Goal: Task Accomplishment & Management: Use online tool/utility

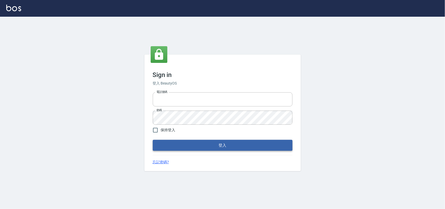
type input "28261007"
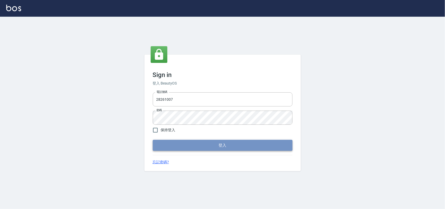
click at [220, 146] on button "登入" at bounding box center [223, 145] width 140 height 11
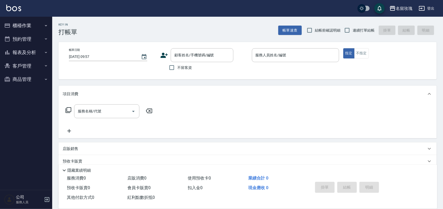
click at [314, 37] on div "Key In 打帳單 帳單速查 結帳前確認明細 連續打單結帳 掛單 結帳 明細 帳單日期 [DATE] 09:57 顧客姓名/手機號碼/編號 顧客姓名/手機號…" at bounding box center [247, 136] width 391 height 238
drag, startPoint x: 317, startPoint y: 30, endPoint x: 347, endPoint y: 24, distance: 30.7
click at [324, 29] on label "結帳前確認明細" at bounding box center [322, 30] width 37 height 11
click at [315, 29] on input "結帳前確認明細" at bounding box center [309, 30] width 11 height 11
checkbox input "true"
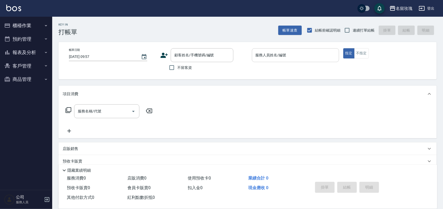
drag, startPoint x: 354, startPoint y: 28, endPoint x: 320, endPoint y: 54, distance: 43.4
click at [354, 29] on span "連續打單結帳" at bounding box center [363, 30] width 22 height 5
click at [352, 29] on input "連續打單結帳" at bounding box center [346, 30] width 11 height 11
checkbox input "true"
click at [180, 65] on span "不留客資" at bounding box center [184, 67] width 15 height 5
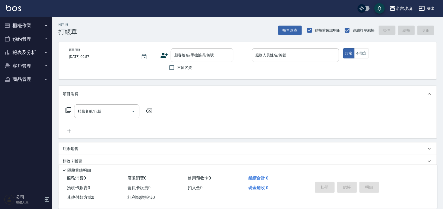
click at [177, 65] on input "不留客資" at bounding box center [171, 67] width 11 height 11
checkbox input "true"
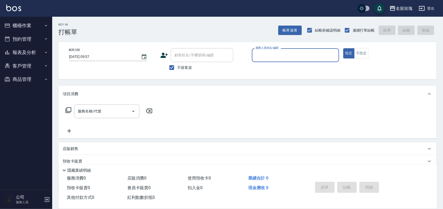
click at [24, 19] on button "櫃檯作業" at bounding box center [26, 26] width 48 height 14
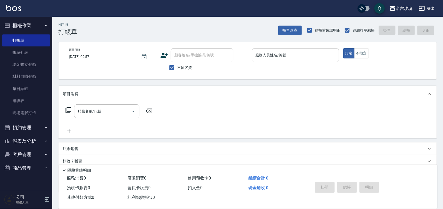
click at [268, 54] on div "服務人員姓名/編號 服務人員姓名/編號" at bounding box center [295, 55] width 87 height 14
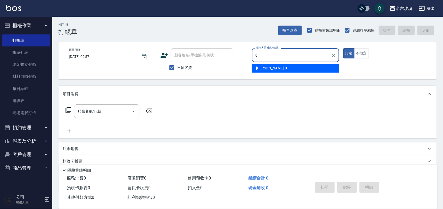
type input "[PERSON_NAME]-0"
type button "true"
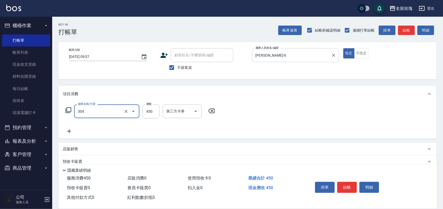
type input "剪髮(304)"
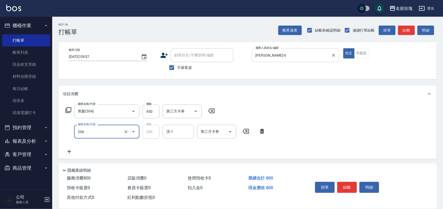
type input "洗髮精油(206)"
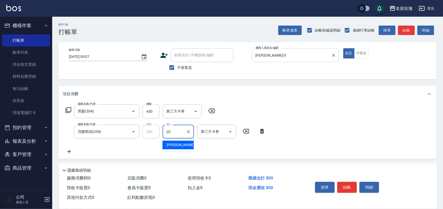
type input "[PERSON_NAME]-20"
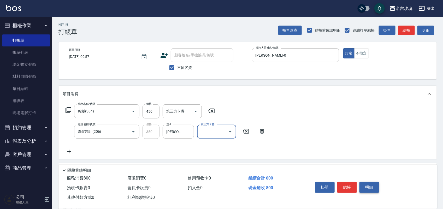
drag, startPoint x: 367, startPoint y: 187, endPoint x: 303, endPoint y: 133, distance: 84.8
click at [367, 187] on button "明細" at bounding box center [369, 187] width 20 height 11
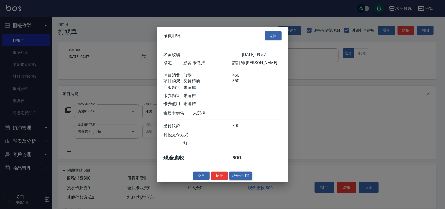
click at [243, 180] on button "結帳並列印" at bounding box center [241, 176] width 23 height 8
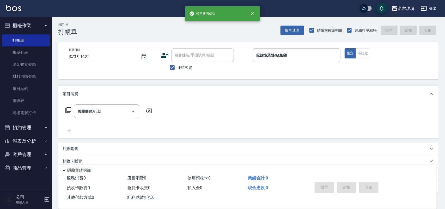
type input "[DATE] 10:21"
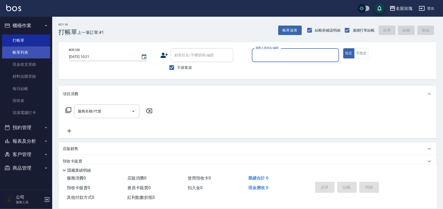
click at [39, 49] on link "帳單列表" at bounding box center [26, 52] width 48 height 12
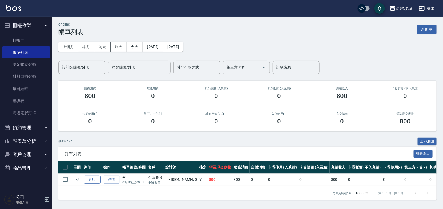
click at [97, 177] on button "列印" at bounding box center [92, 180] width 17 height 8
click at [7, 41] on link "打帳單" at bounding box center [26, 40] width 48 height 12
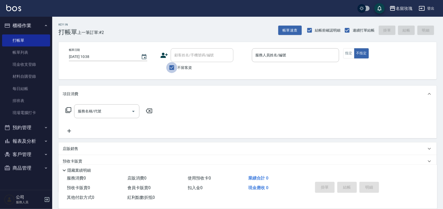
click at [170, 66] on input "不留客資" at bounding box center [171, 67] width 11 height 11
click at [172, 72] on input "不留客資" at bounding box center [171, 67] width 11 height 11
checkbox input "true"
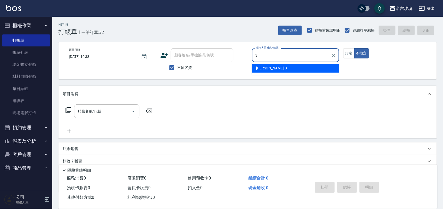
type input "[PERSON_NAME]-3"
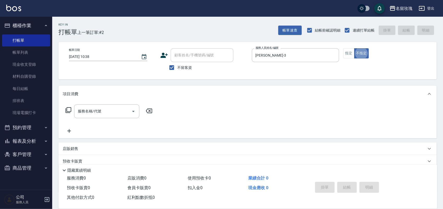
type button "false"
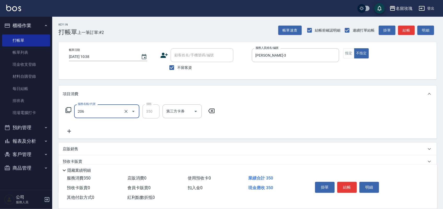
type input "洗髮精油(206)"
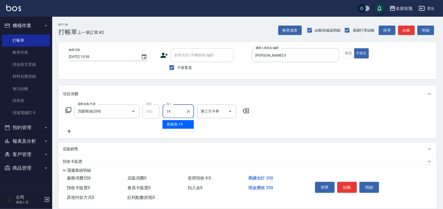
type input "[PERSON_NAME]-19"
click at [346, 184] on button "結帳" at bounding box center [347, 187] width 20 height 11
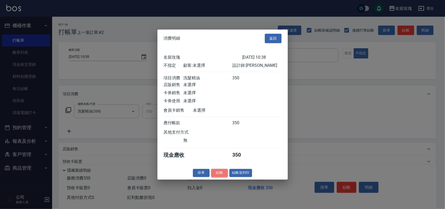
click at [223, 175] on button "結帳" at bounding box center [219, 173] width 17 height 8
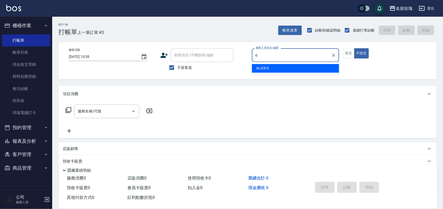
type input "ALICE-6"
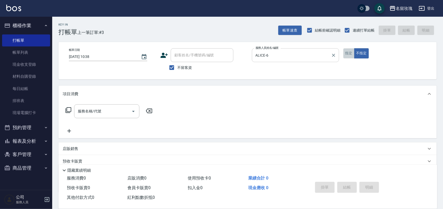
drag, startPoint x: 348, startPoint y: 55, endPoint x: 324, endPoint y: 48, distance: 24.9
click at [346, 54] on button "指定" at bounding box center [348, 53] width 11 height 10
click at [90, 113] on div "服務名稱/代號 服務名稱/代號" at bounding box center [106, 111] width 65 height 14
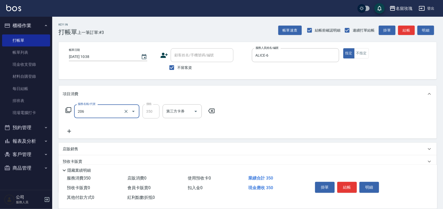
type input "洗髮精油(206)"
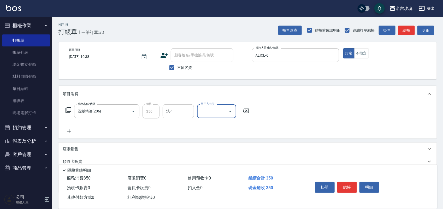
click at [175, 112] on input "洗-1" at bounding box center [178, 111] width 27 height 9
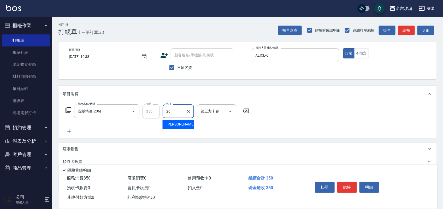
type input "[PERSON_NAME]-20"
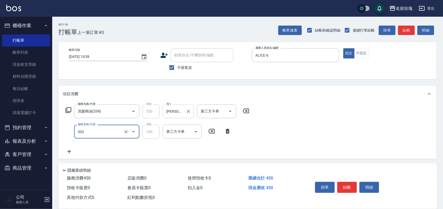
type input "剪瀏海(302)"
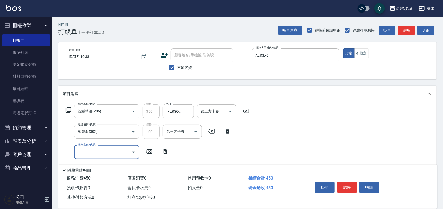
click at [368, 180] on div "掛單 結帳 明細" at bounding box center [347, 188] width 68 height 16
click at [358, 185] on div "掛單 結帳 明細" at bounding box center [347, 188] width 68 height 16
click at [362, 185] on button "明細" at bounding box center [369, 187] width 20 height 11
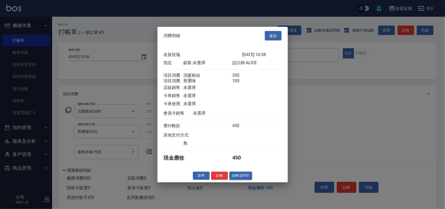
click at [245, 179] on button "結帳並列印" at bounding box center [241, 176] width 23 height 8
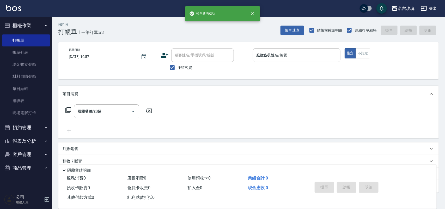
type input "[DATE] 10:57"
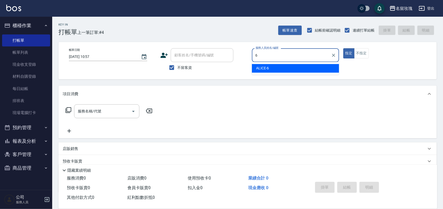
type input "ALICE-6"
type button "true"
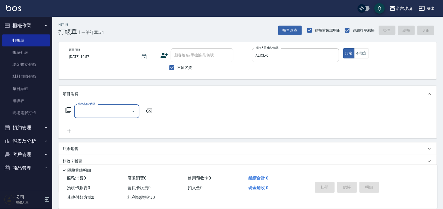
type input "0"
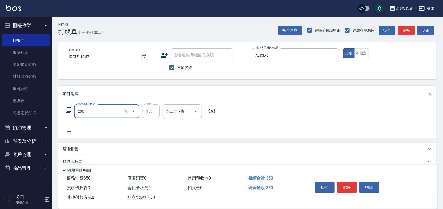
type input "洗髮精油(206)"
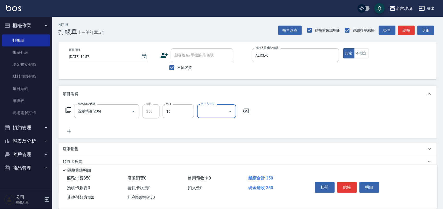
type input "[PERSON_NAME]-16"
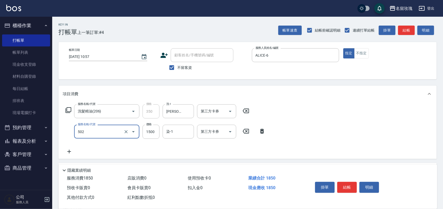
type input "染髮(502)"
type input "1800"
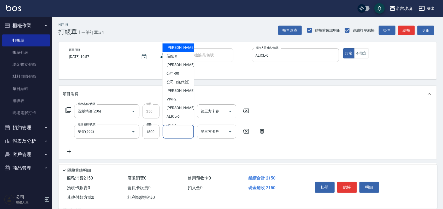
click at [174, 133] on input "染-1" at bounding box center [178, 131] width 27 height 9
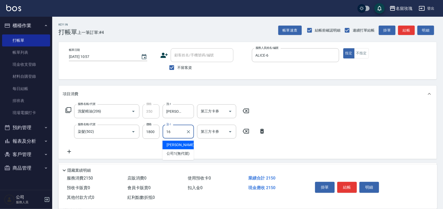
type input "[PERSON_NAME]-16"
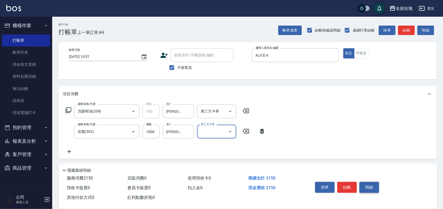
click at [363, 183] on button "明細" at bounding box center [369, 187] width 20 height 11
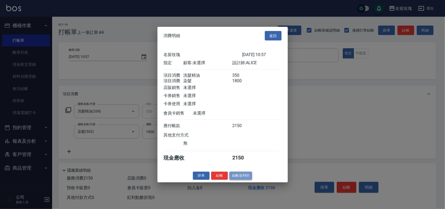
click at [233, 177] on button "結帳並列印" at bounding box center [241, 176] width 23 height 8
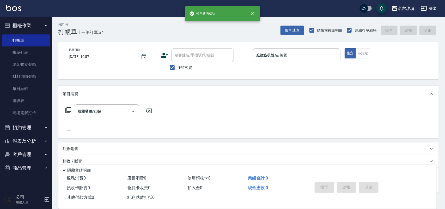
type input "[DATE] 11:02"
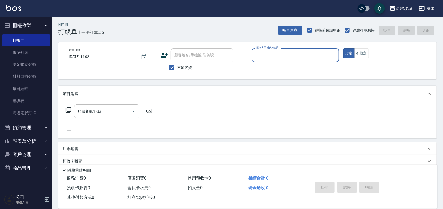
click at [37, 145] on button "報表及分析" at bounding box center [26, 141] width 48 height 14
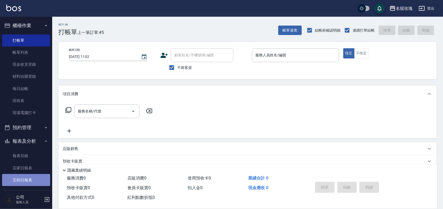
click at [30, 176] on link "互助日報表" at bounding box center [26, 180] width 48 height 12
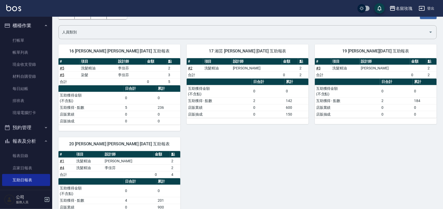
scroll to position [55, 0]
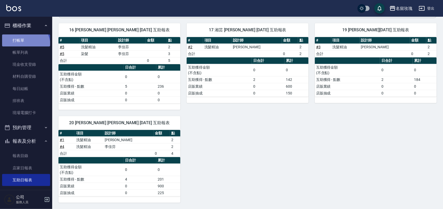
click at [24, 45] on link "打帳單" at bounding box center [26, 40] width 48 height 12
